Goal: Task Accomplishment & Management: Use online tool/utility

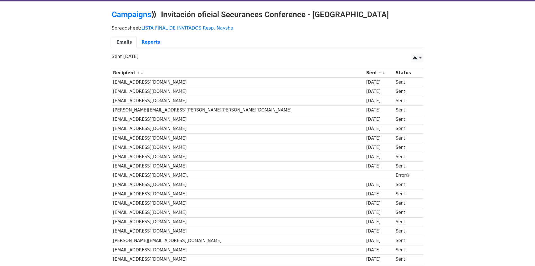
scroll to position [56, 0]
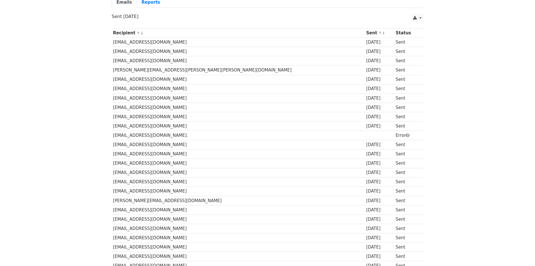
copy td "corporatecommunications@angloamerican.com"
drag, startPoint x: 202, startPoint y: 136, endPoint x: 113, endPoint y: 137, distance: 89.1
click at [113, 137] on td "corporatecommunications@angloamerican.com." at bounding box center [238, 135] width 253 height 9
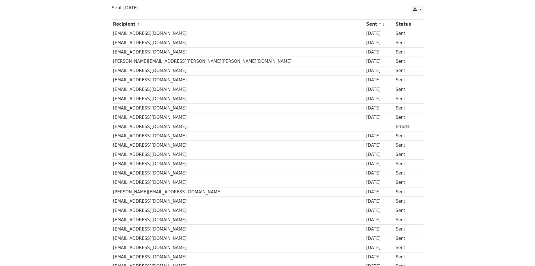
scroll to position [0, 0]
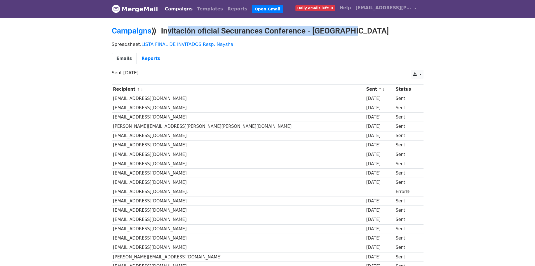
copy h2 "Invitación oficial Securances Conference - Arequipa"
drag, startPoint x: 164, startPoint y: 30, endPoint x: 370, endPoint y: 37, distance: 206.7
click at [370, 37] on div "Campaigns ⟫ Invitación oficial Securances Conference - Arequipa" at bounding box center [268, 32] width 320 height 12
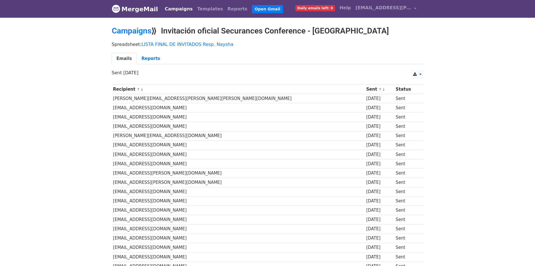
click at [395, 106] on td "Sent" at bounding box center [407, 107] width 25 height 9
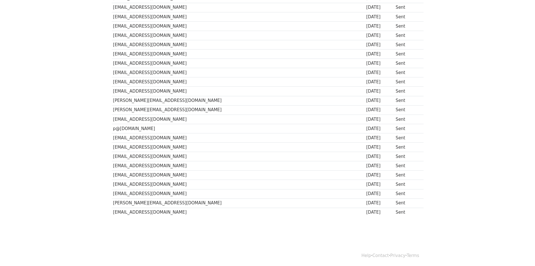
scroll to position [334, 0]
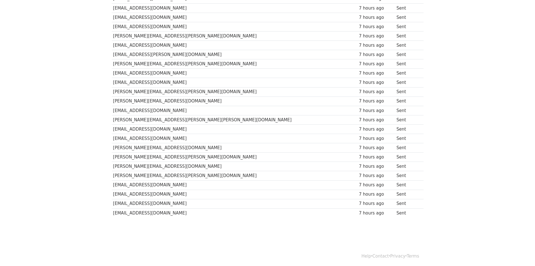
scroll to position [343, 0]
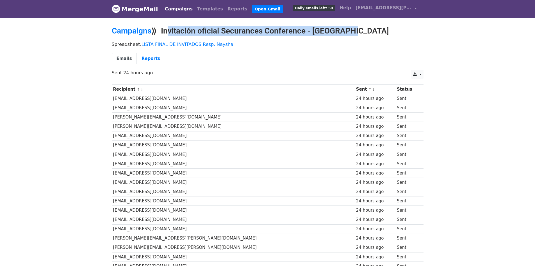
drag, startPoint x: 164, startPoint y: 32, endPoint x: 362, endPoint y: 31, distance: 198.7
click at [362, 31] on h2 "Campaigns ⟫ Invitación oficial Securances Conference - [GEOGRAPHIC_DATA]" at bounding box center [268, 31] width 312 height 10
copy h2 "Invitación oficial Securances Conference - Arequipa"
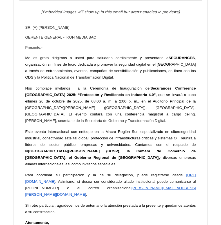
scroll to position [17475, 0]
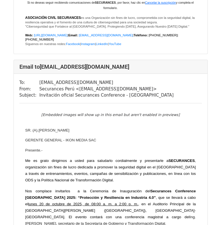
drag, startPoint x: 43, startPoint y: 42, endPoint x: 87, endPoint y: 42, distance: 43.8
copy td "[EMAIL_ADDRESS][DOMAIN_NAME]"
drag, startPoint x: 37, startPoint y: 44, endPoint x: 96, endPoint y: 44, distance: 59.0
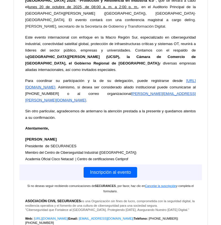
scroll to position [17672, 0]
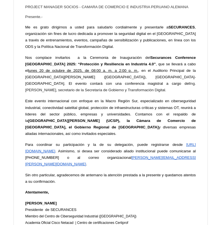
scroll to position [1714, 0]
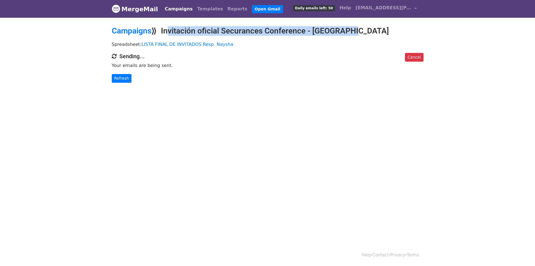
drag, startPoint x: 164, startPoint y: 30, endPoint x: 355, endPoint y: 30, distance: 191.4
click at [355, 30] on h2 "Campaigns ⟫ Invitación oficial Securances Conference - [GEOGRAPHIC_DATA]" at bounding box center [268, 31] width 312 height 10
copy h2 "Invitación oficial Securances Conference - [GEOGRAPHIC_DATA]"
